Goal: Check status: Check status

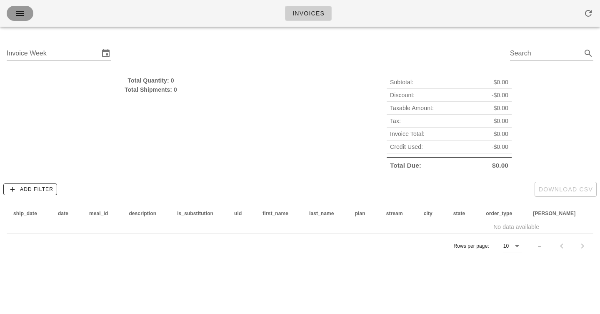
click at [14, 16] on span "button" at bounding box center [19, 13] width 13 height 10
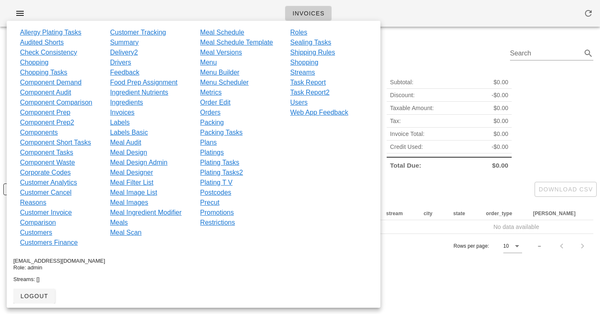
click at [131, 6] on div "Invoices" at bounding box center [300, 13] width 600 height 27
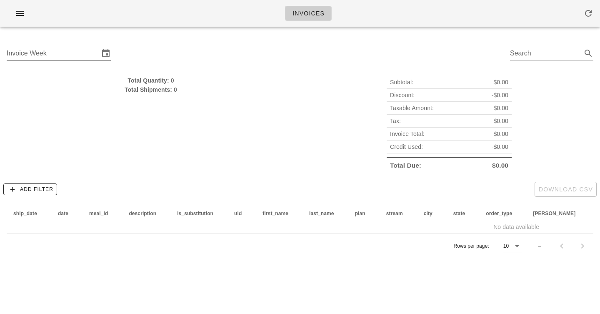
click at [46, 49] on input "Invoice Week" at bounding box center [53, 53] width 92 height 13
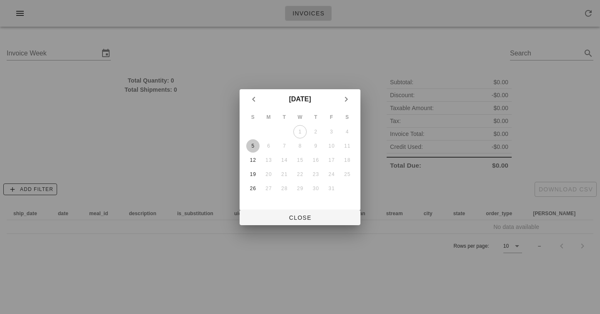
click at [252, 145] on div "5" at bounding box center [252, 146] width 13 height 6
click at [292, 216] on span "Close" at bounding box center [299, 217] width 107 height 7
type input "[DATE]"
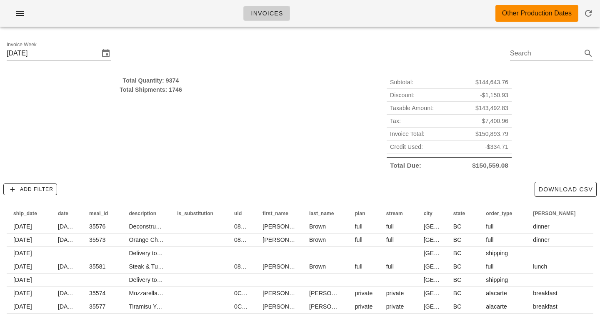
click at [208, 20] on div "Invoices Other Production Dates" at bounding box center [300, 13] width 600 height 27
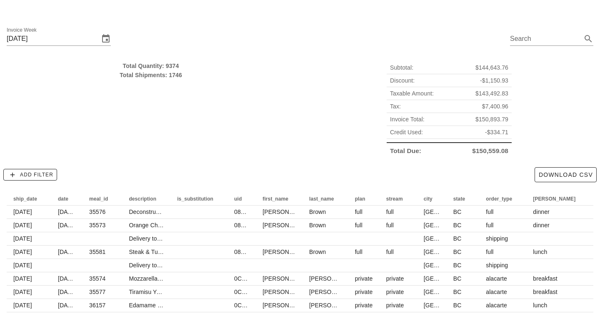
scroll to position [17, 0]
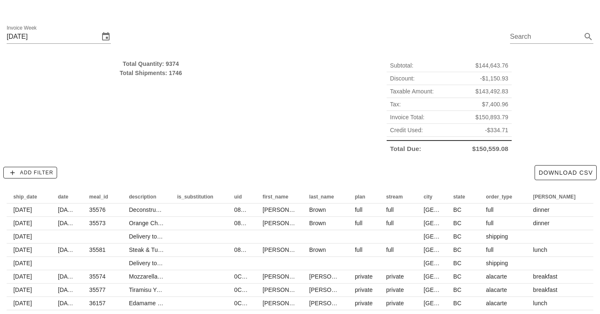
click at [172, 64] on div "Total Quantity: 9374" at bounding box center [151, 63] width 288 height 9
click at [323, 102] on div "Subtotal: $144,643.76 Discount: -$1,150.93 Taxable Amount: $143,492.83 Tax: $7,…" at bounding box center [449, 107] width 298 height 106
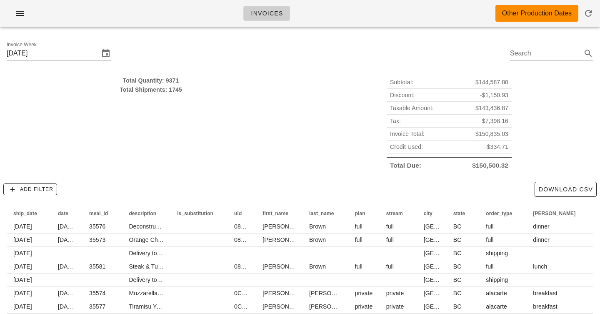
click at [335, 80] on div "Subtotal: $144,587.80 Discount: -$1,150.93 Taxable Amount: $143,436.87 Tax: $7,…" at bounding box center [449, 124] width 298 height 106
